Goal: Transaction & Acquisition: Purchase product/service

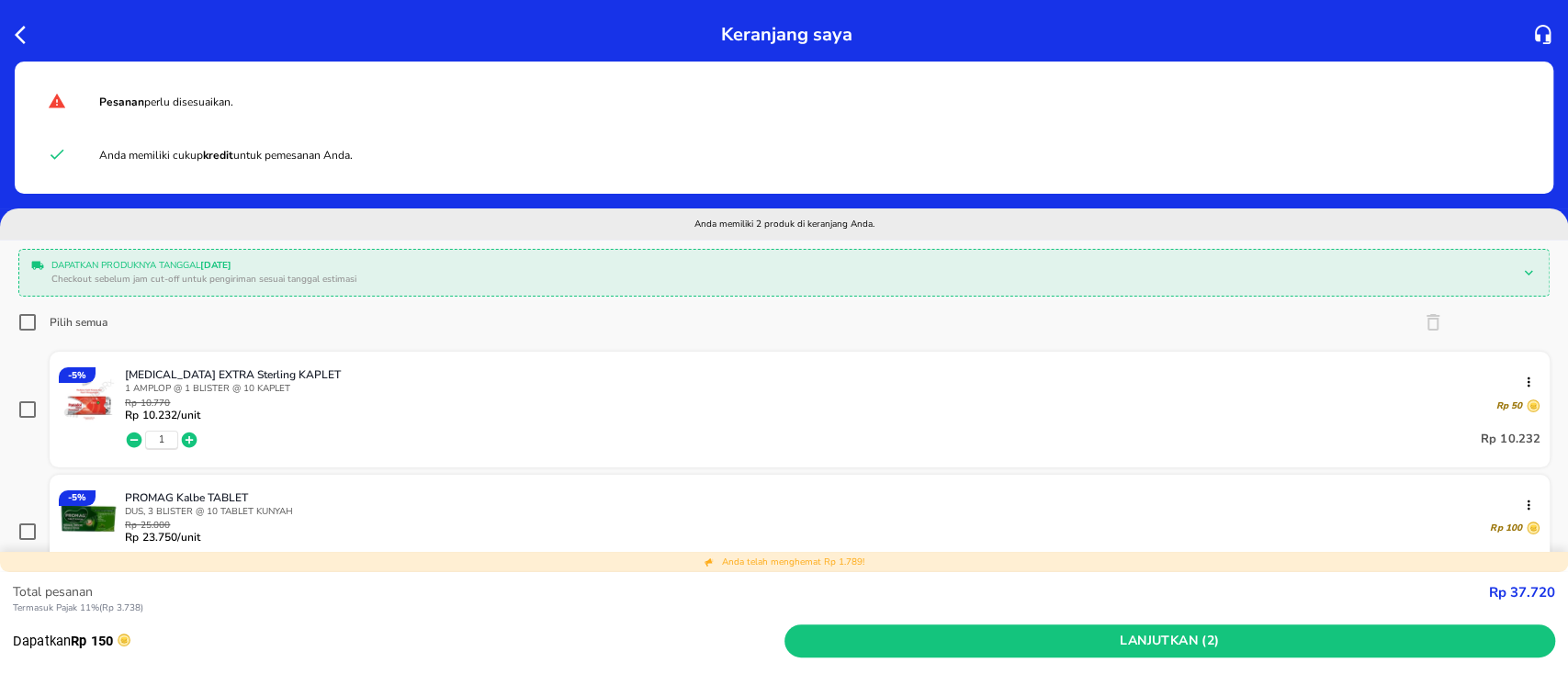
click at [188, 437] on icon "button" at bounding box center [190, 440] width 19 height 19
click at [161, 442] on span "2" at bounding box center [161, 440] width 6 height 13
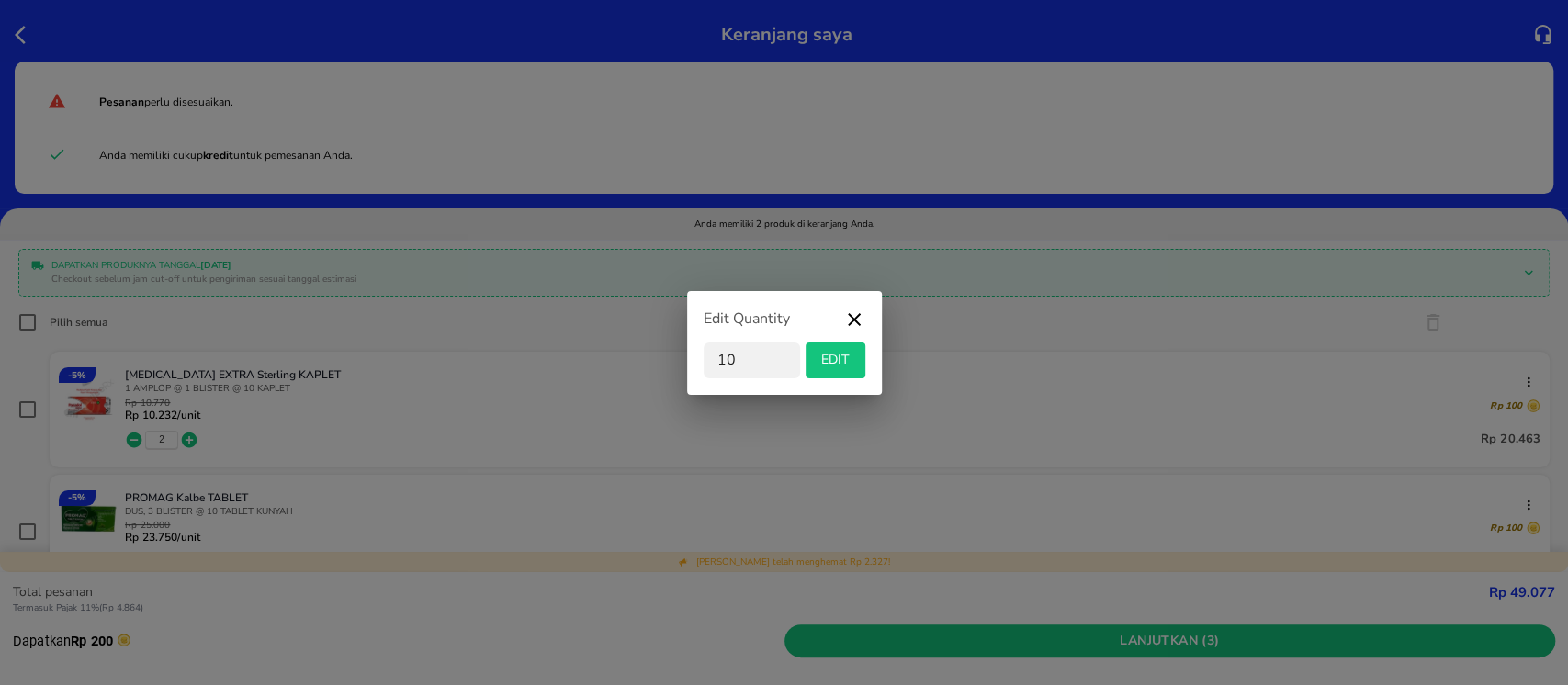
type input "10"
click at [850, 356] on span "EDIT" at bounding box center [836, 360] width 45 height 23
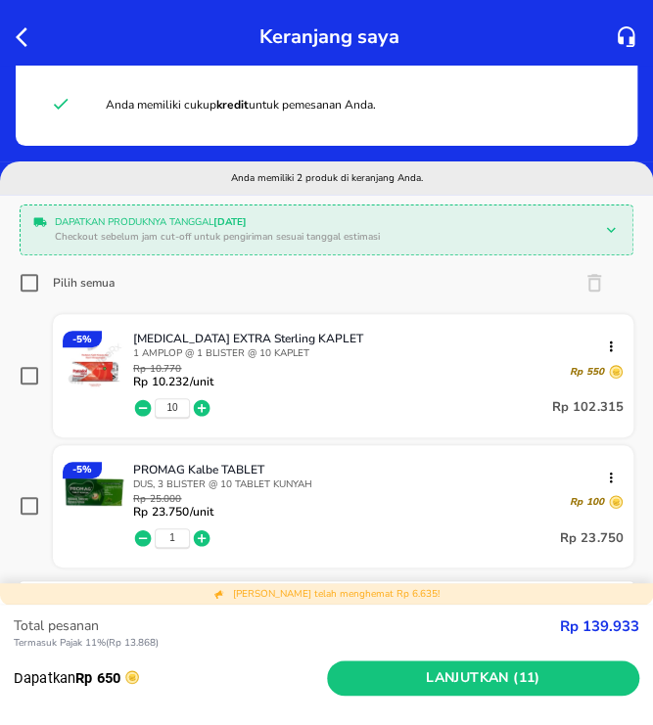
scroll to position [67, 0]
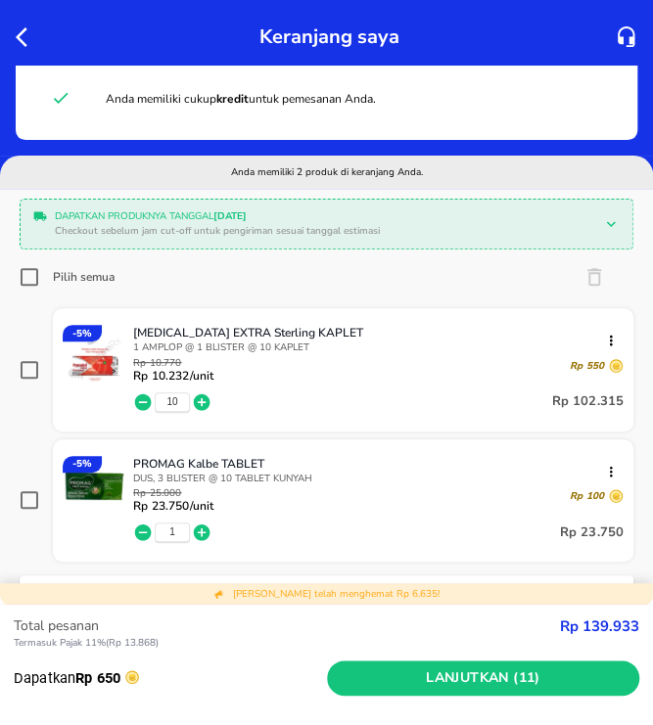
click at [63, 189] on div "Dapatkan produknya tanggal 27 Sep 2025 Checkout sebelum jam cut-off untuk pengi…" at bounding box center [326, 589] width 653 height 801
click at [186, 274] on div "Pilih semua" at bounding box center [326, 276] width 613 height 39
click at [147, 525] on icon "button" at bounding box center [143, 532] width 17 height 17
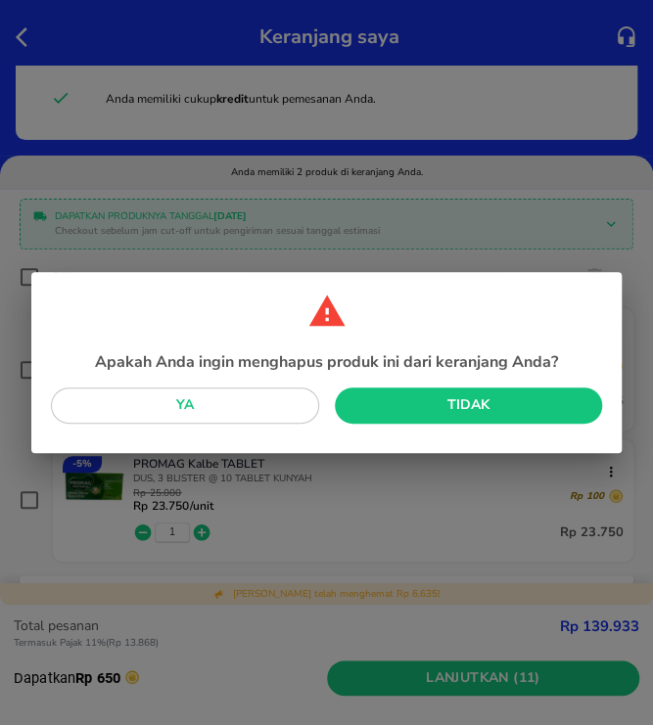
click at [279, 403] on span "Ya" at bounding box center [185, 405] width 237 height 24
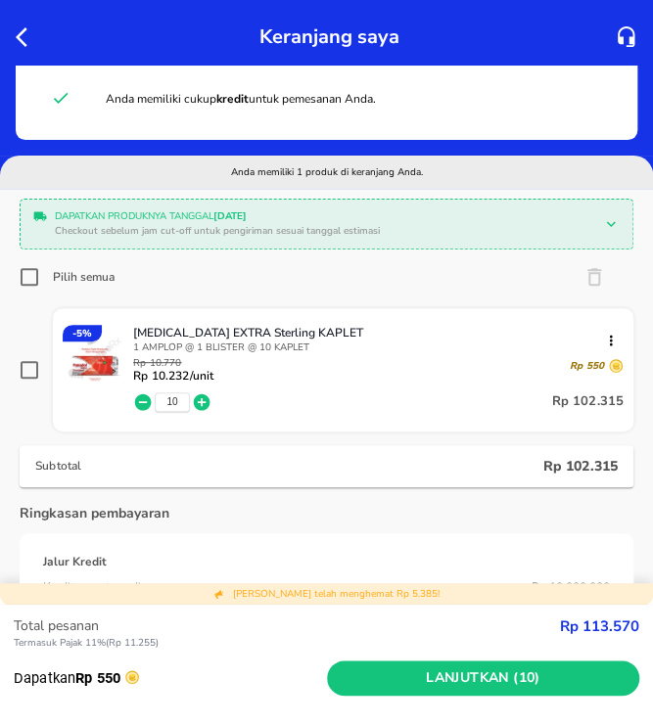
click at [342, 510] on div "Ringkasan pembayaran Jalur Kredit Kredit yang tersedia Rp 10.000.000 Jumlah Pes…" at bounding box center [326, 603] width 613 height 200
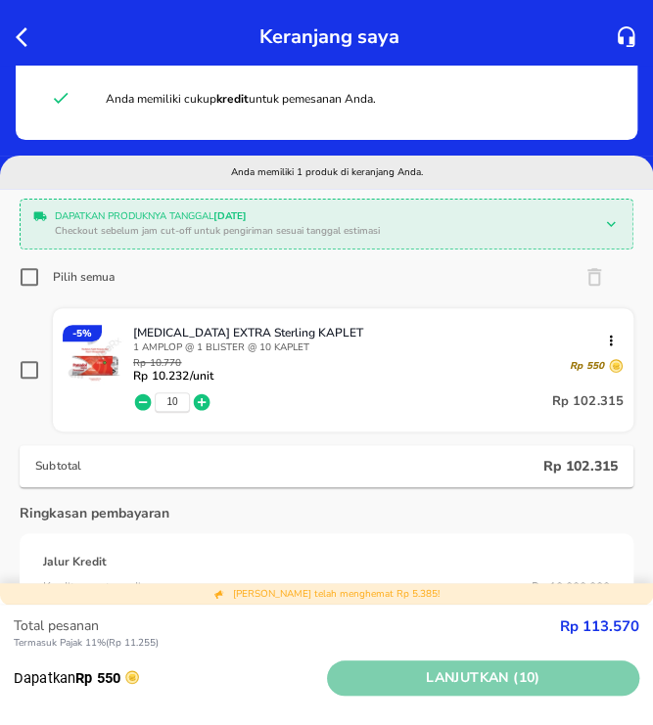
click at [438, 677] on span "Lanjutkan (10)" at bounding box center [483, 678] width 297 height 24
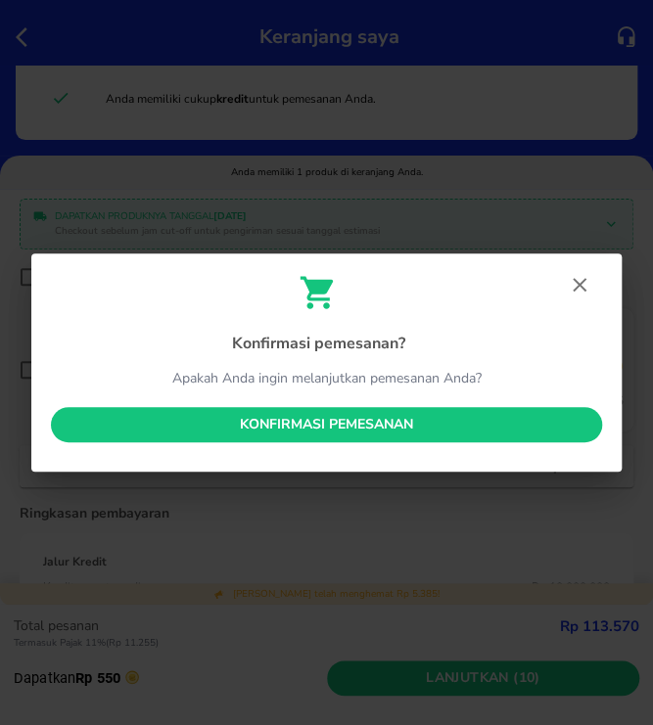
click at [480, 423] on span "Konfirmasi pemesanan" at bounding box center [327, 425] width 520 height 24
